Goal: Task Accomplishment & Management: Manage account settings

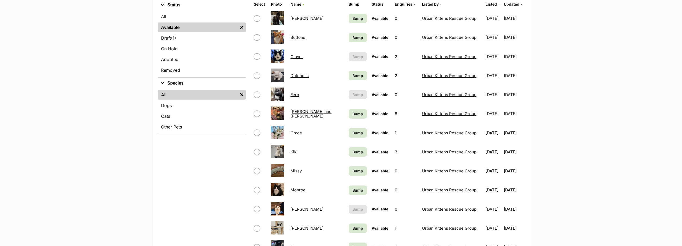
click at [298, 132] on link "Grace" at bounding box center [296, 132] width 12 height 5
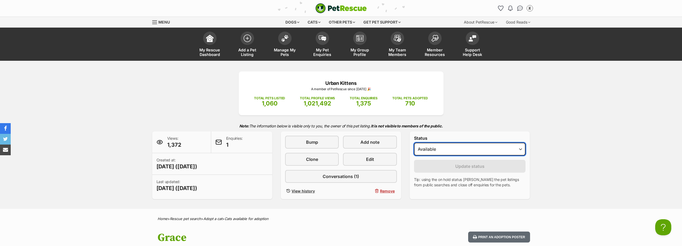
click at [483, 151] on select "Draft - not available as listing has enquires Available On hold Adopted" at bounding box center [470, 149] width 112 height 13
select select "on_hold"
click at [414, 143] on select "Draft - not available as listing has enquires Available On hold Adopted" at bounding box center [470, 149] width 112 height 13
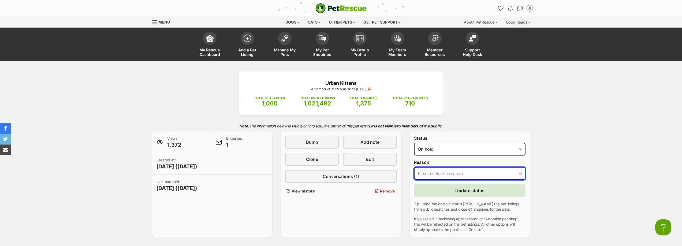
click at [476, 171] on select "Please select a reason Medical reasons Reviewing applications Adoption pending …" at bounding box center [470, 173] width 112 height 13
select select "adoption_pending"
click at [414, 167] on select "Please select a reason Medical reasons Reviewing applications Adoption pending …" at bounding box center [470, 173] width 112 height 13
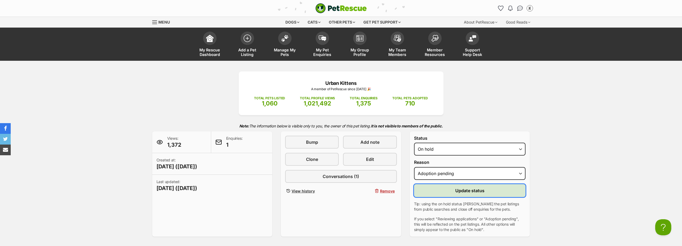
click at [479, 187] on button "Update status" at bounding box center [470, 190] width 112 height 13
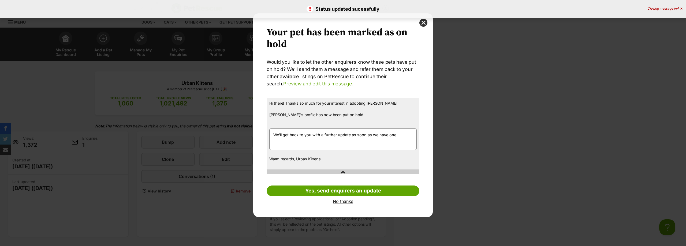
click at [341, 202] on link "No thanks" at bounding box center [342, 201] width 153 height 5
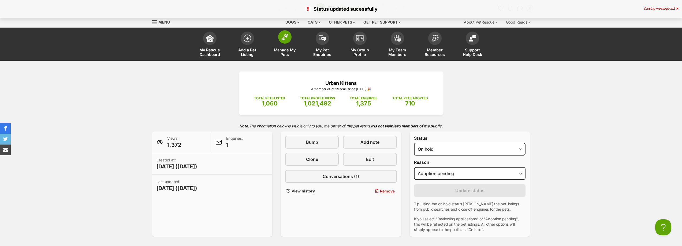
click at [296, 44] on link "Manage My Pets" at bounding box center [284, 45] width 37 height 32
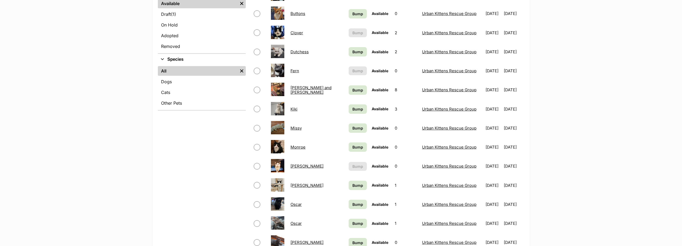
scroll to position [134, 0]
